Goal: Task Accomplishment & Management: Use online tool/utility

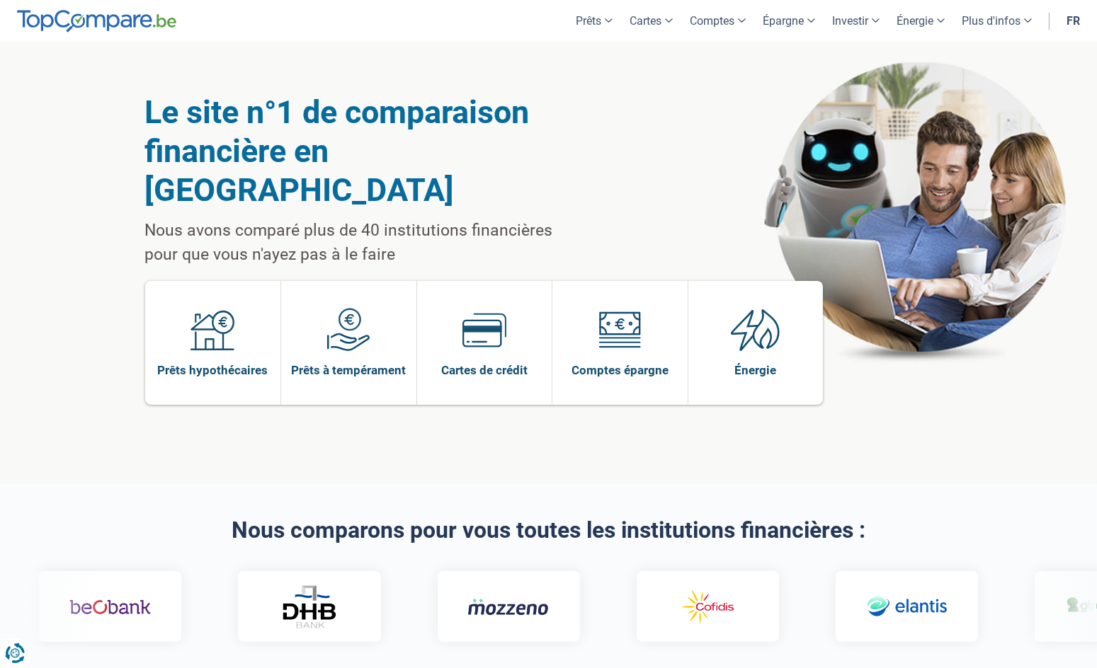
click at [205, 319] on span at bounding box center [212, 335] width 44 height 55
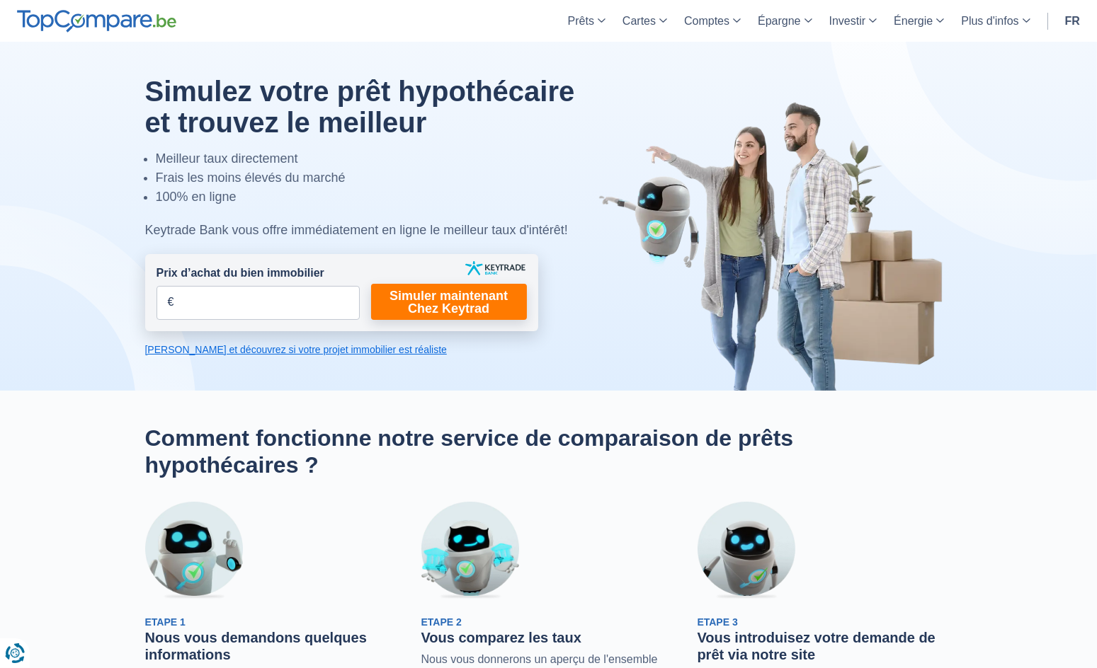
click at [168, 304] on span "€" at bounding box center [171, 303] width 6 height 16
click at [253, 305] on input "Prix d’achat du bien immobilier" at bounding box center [257, 303] width 203 height 34
type input "100.000"
click at [445, 309] on link "Simuler maintenant Chez Keytrad" at bounding box center [449, 302] width 156 height 36
click at [372, 353] on link "[PERSON_NAME] et découvrez si votre projet immobilier est réaliste" at bounding box center [341, 350] width 393 height 14
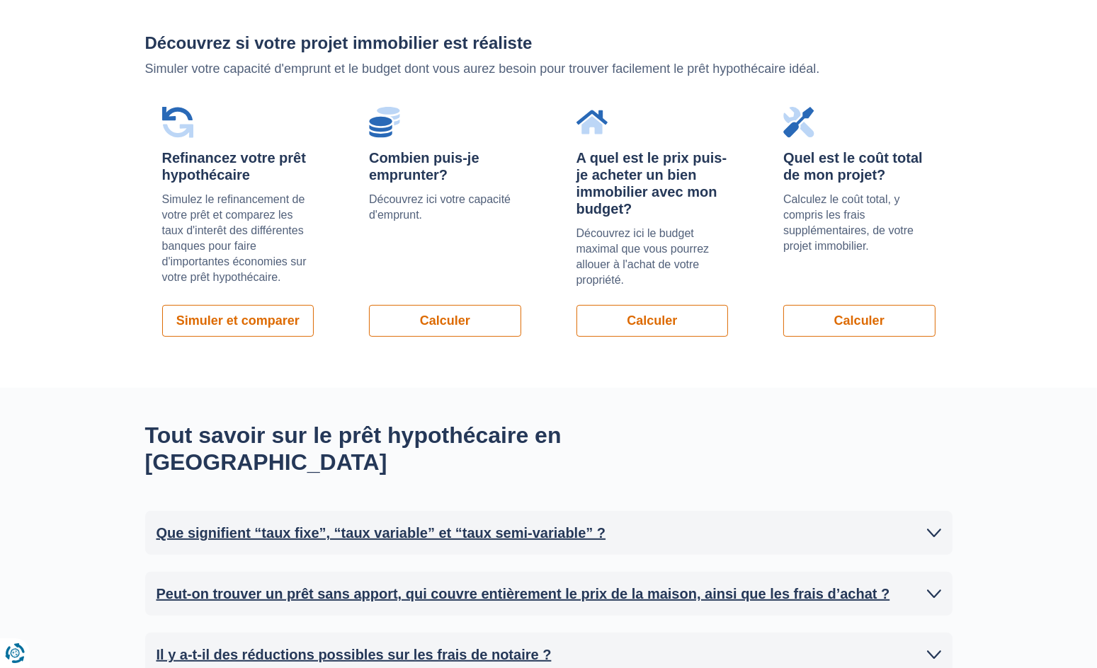
scroll to position [933, 0]
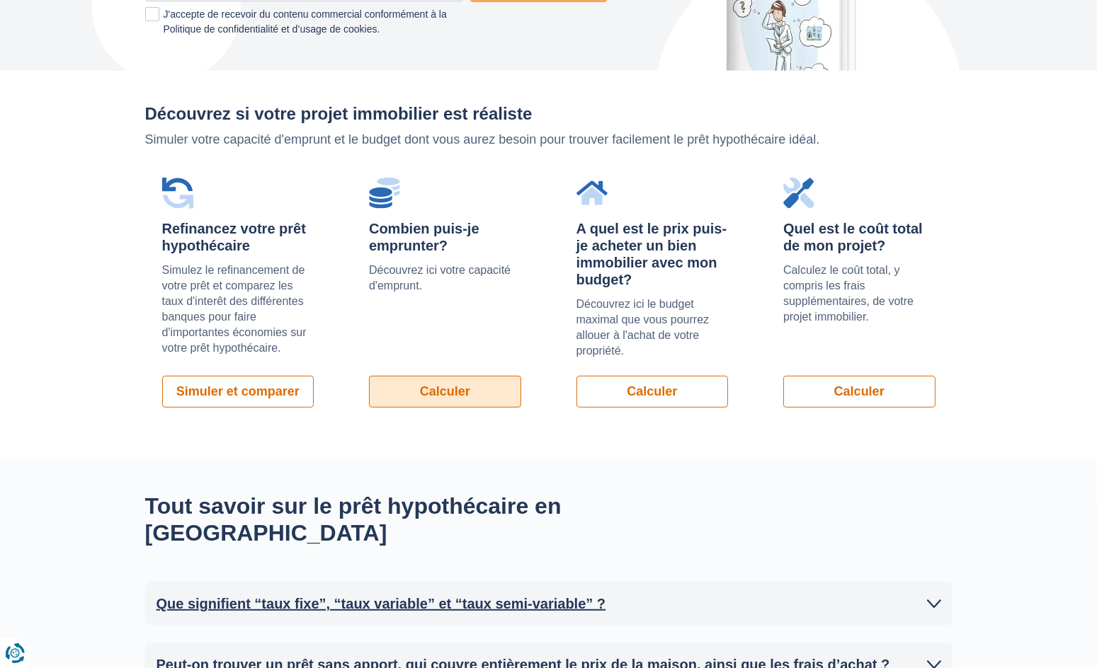
click at [448, 390] on link "Calculer" at bounding box center [445, 392] width 152 height 32
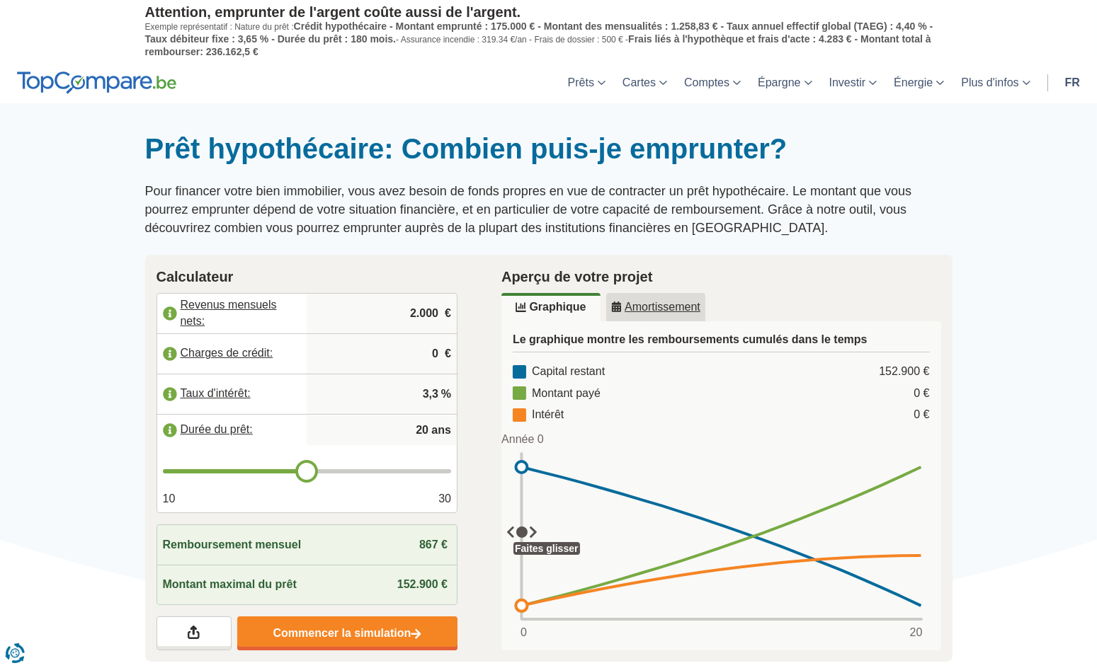
click at [436, 311] on input "2.000" at bounding box center [381, 314] width 139 height 38
type input "2"
type input "6.500"
click at [445, 352] on input "0" at bounding box center [381, 354] width 139 height 38
type input "0"
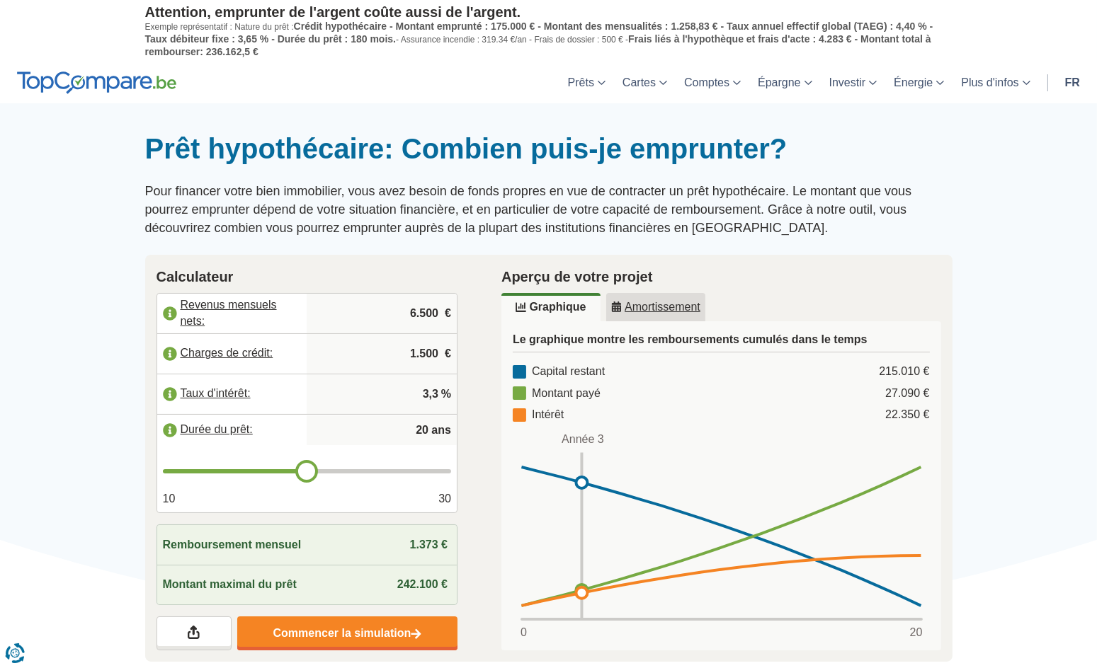
type input "1.500"
